Goal: Communication & Community: Answer question/provide support

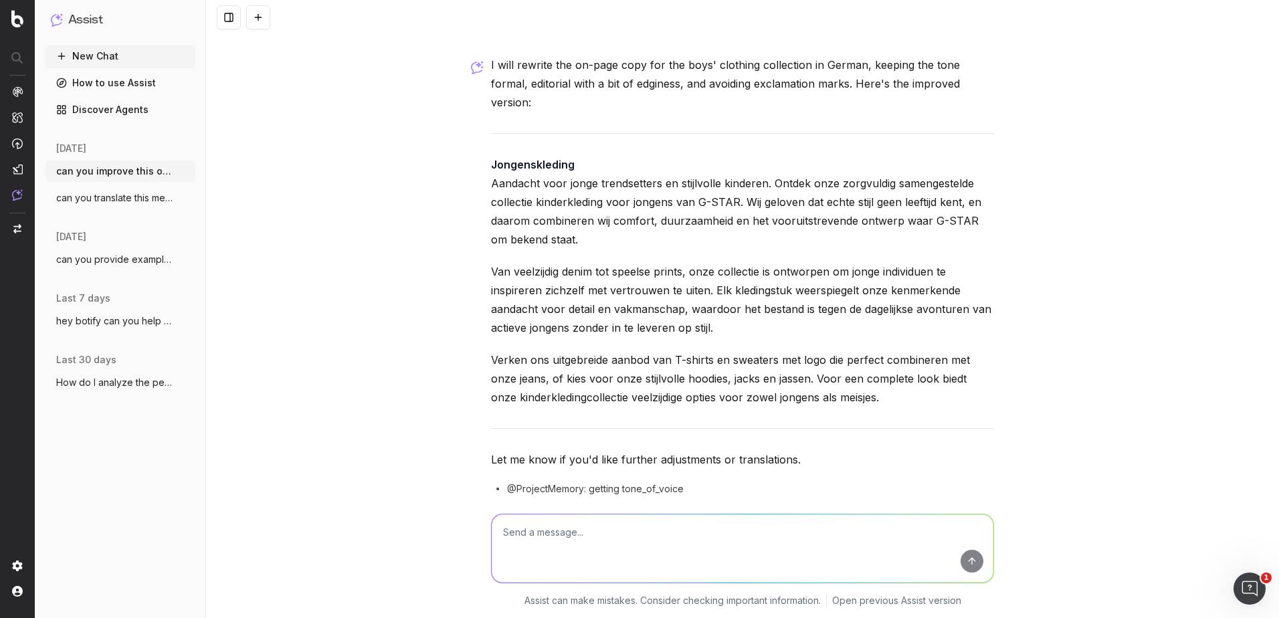
scroll to position [317, 0]
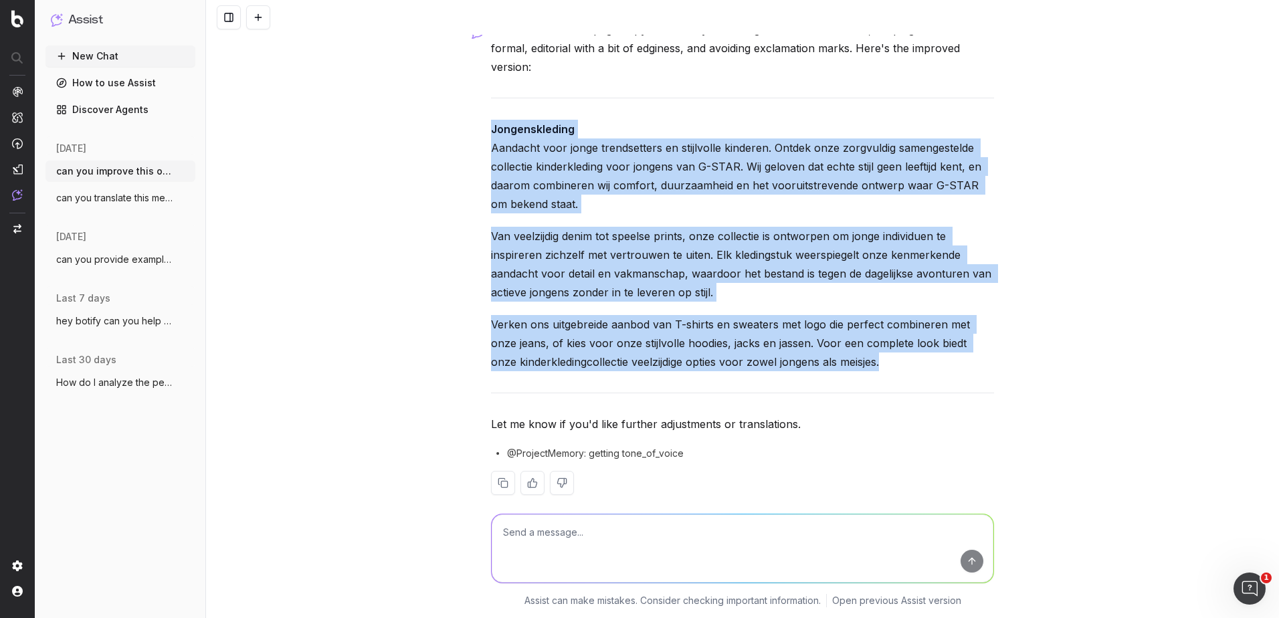
drag, startPoint x: 876, startPoint y: 343, endPoint x: 411, endPoint y: 86, distance: 531.3
click at [411, 86] on div "can you improve this onpage copy text for the boys' clothing collection in Germ…" at bounding box center [742, 309] width 1073 height 618
copy div "Jongenskleding Aandacht voor jonge trendsetters en stijlvolle kinderen. Ontdek …"
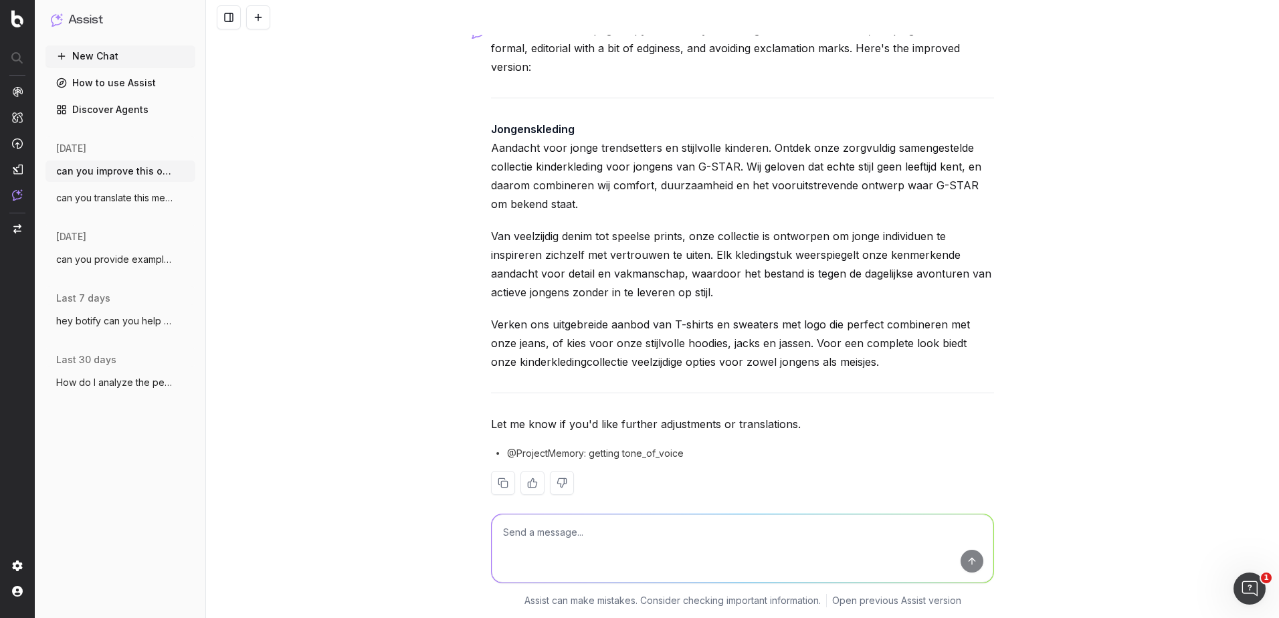
click at [523, 545] on textarea at bounding box center [743, 549] width 502 height 68
type textarea "is that [DEMOGRAPHIC_DATA]"
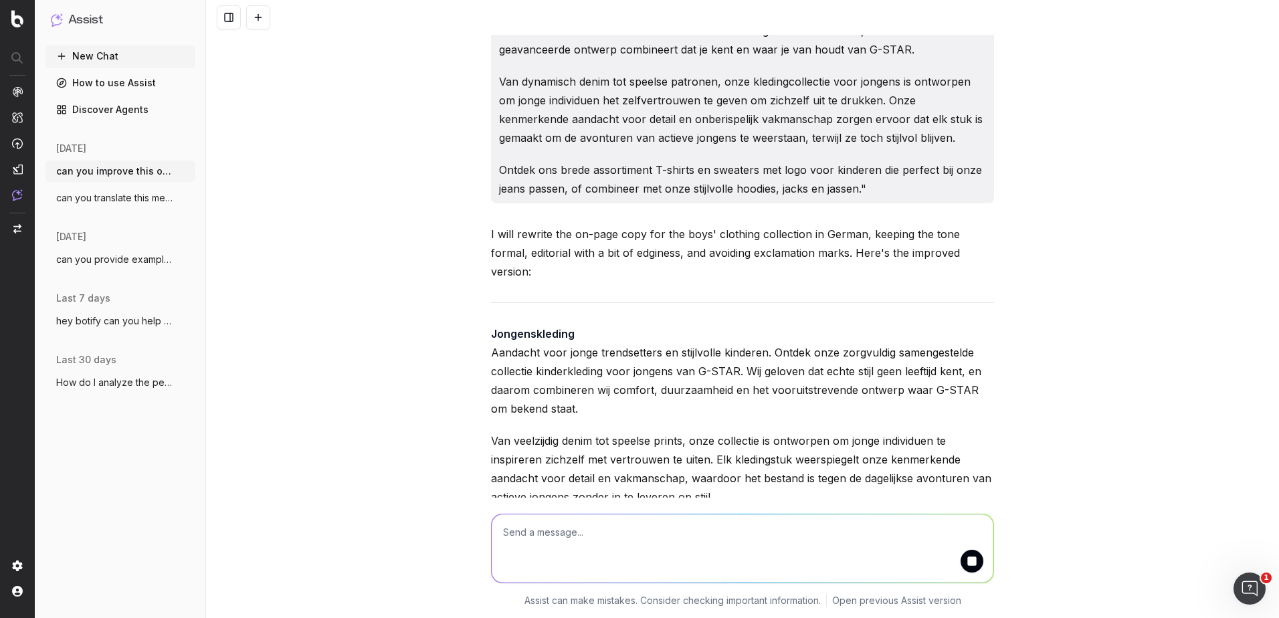
scroll to position [0, 0]
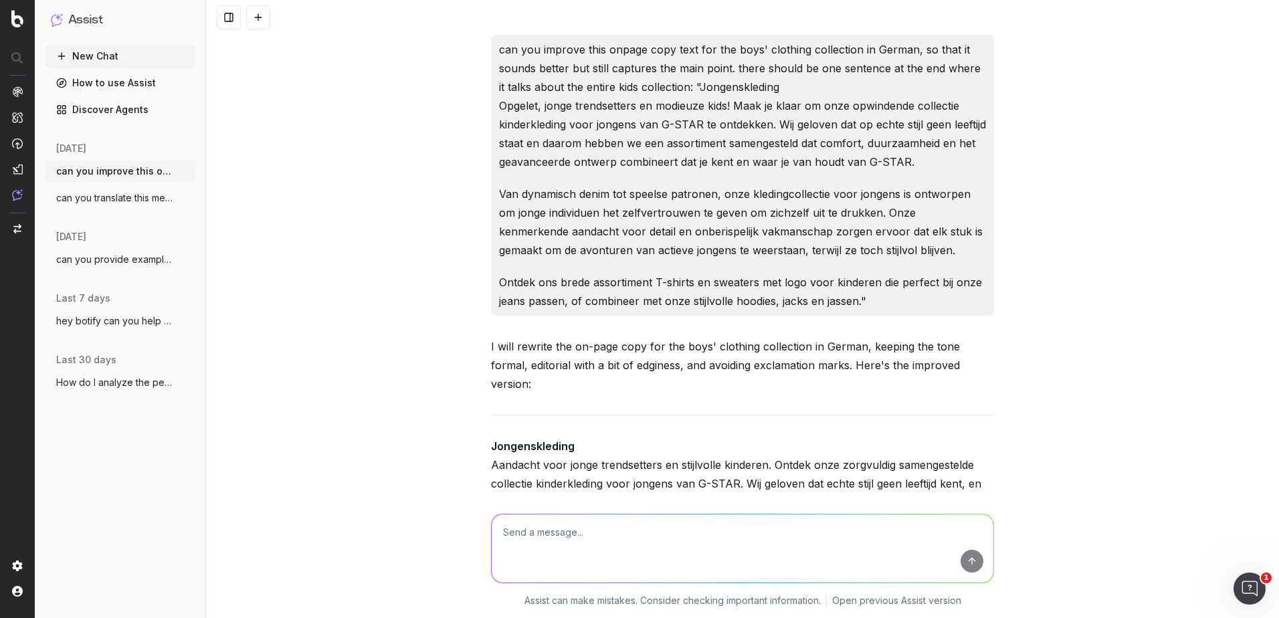
click at [921, 250] on p "Van dynamisch denim tot speelse patronen, onze kledingcollectie voor jongens is…" at bounding box center [742, 222] width 487 height 75
click at [837, 525] on textarea at bounding box center [743, 549] width 502 height 68
paste textarea "Jungenkleidung Achtung, junge Trendsetter und modebewusste Kids! Macht euch ber…"
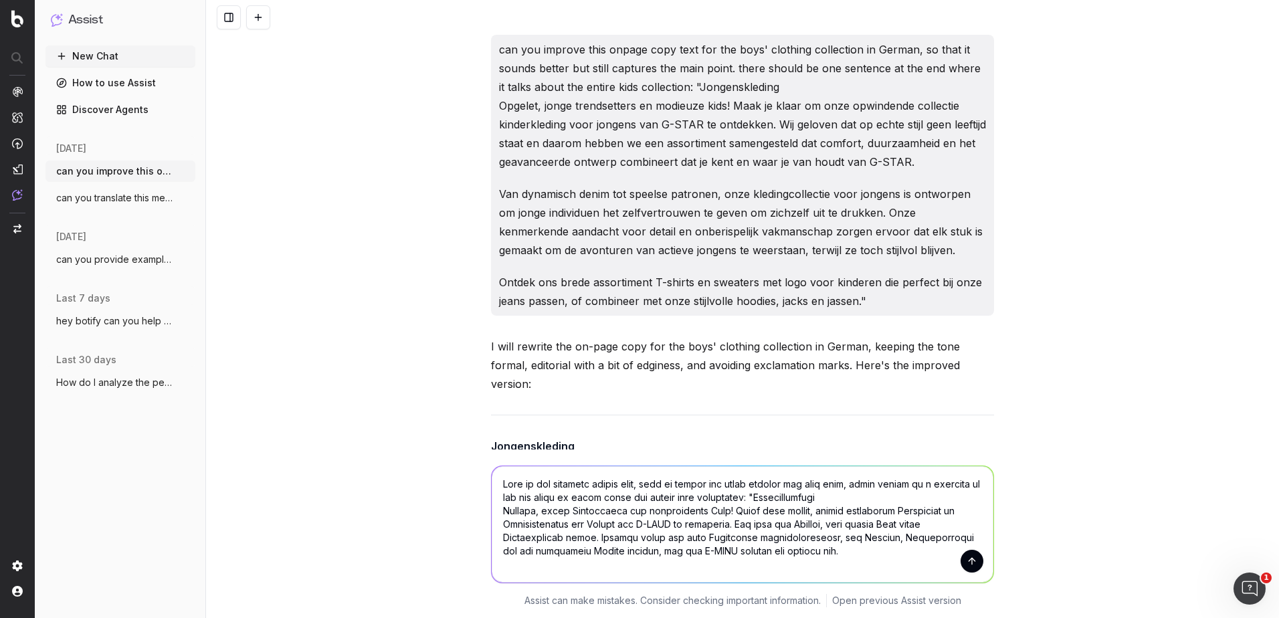
scroll to position [122, 0]
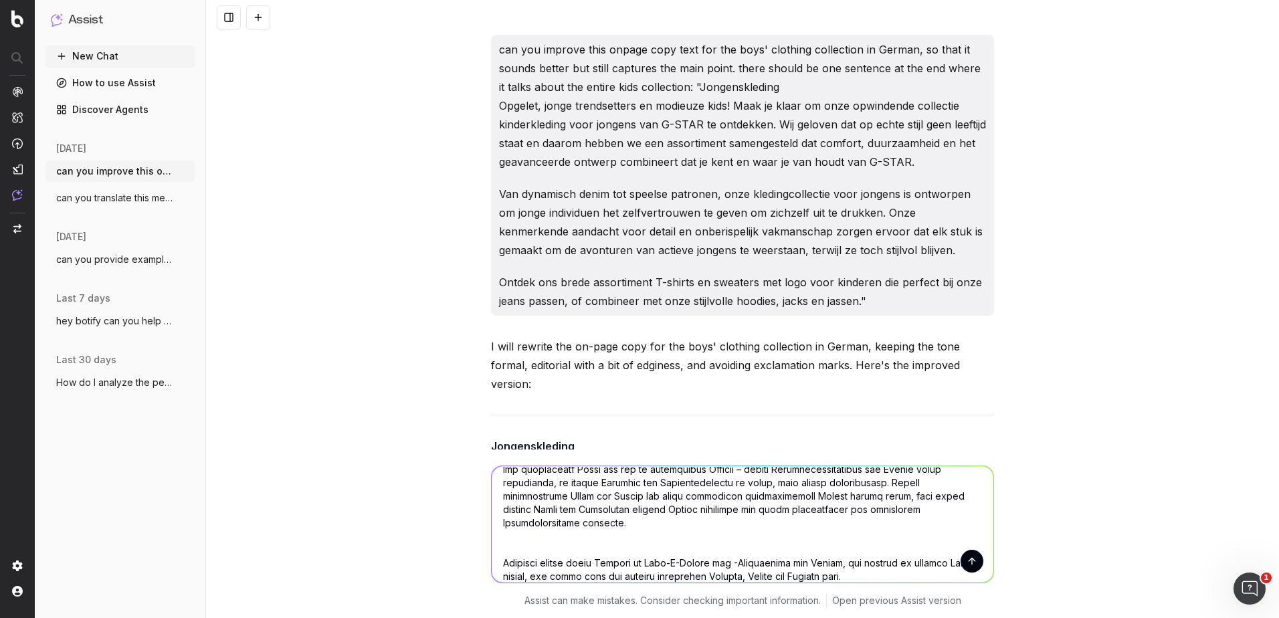
type textarea "Lore ip dol sitametc adipis elit, sedd ei tempor inc utlab etdolor mag aliq eni…"
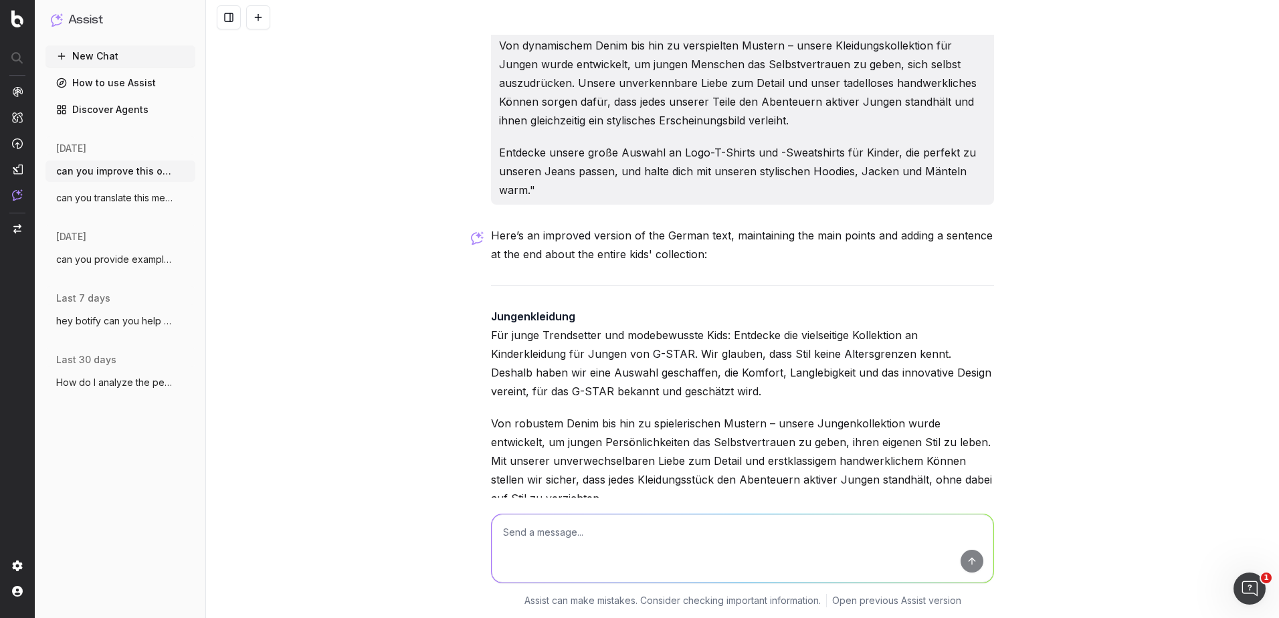
scroll to position [1653, 0]
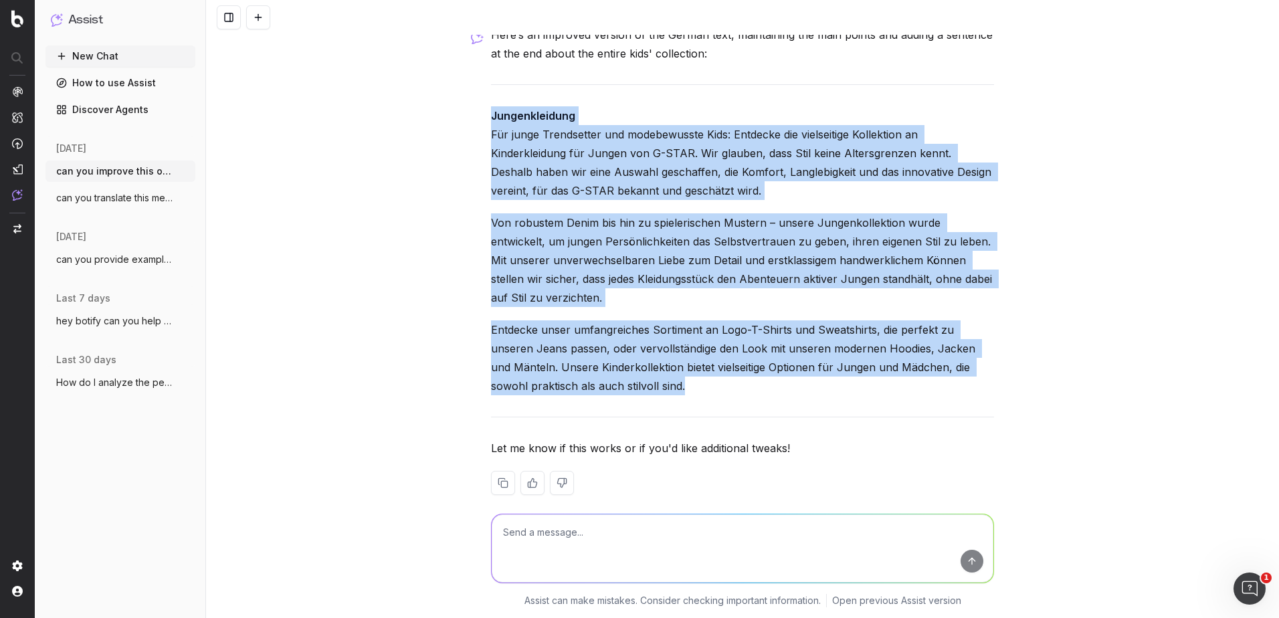
drag, startPoint x: 608, startPoint y: 372, endPoint x: 488, endPoint y: 92, distance: 305.1
click at [491, 92] on div "Here’s an improved version of the German text, maintaining the main points and …" at bounding box center [742, 270] width 503 height 491
copy div "Loremipsumdolo Sit ametc Adipiscinge sed doeiusmodtem Inci: Utlabore etd magnaa…"
click at [403, 92] on div "can you improve this onpage copy text for the boys' clothing collection in Germ…" at bounding box center [742, 309] width 1073 height 618
